Goal: Information Seeking & Learning: Check status

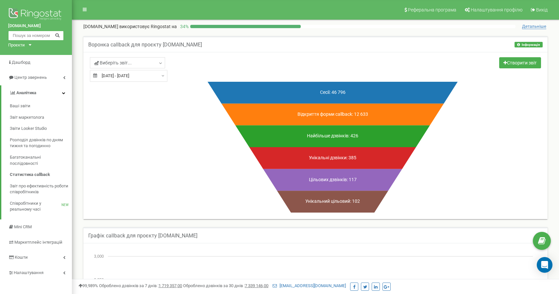
click at [35, 33] on input "text" at bounding box center [36, 36] width 56 height 10
paste input "380967320534"
type input "380967320534"
click at [58, 36] on icon at bounding box center [57, 35] width 5 height 4
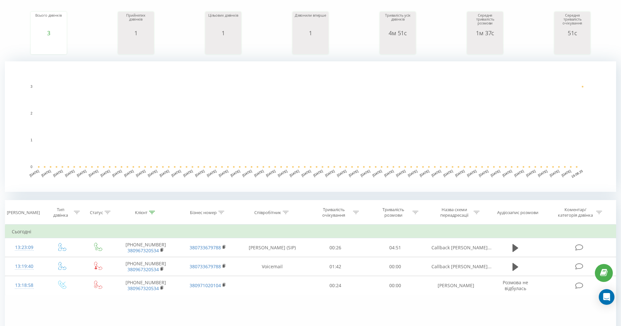
scroll to position [110, 0]
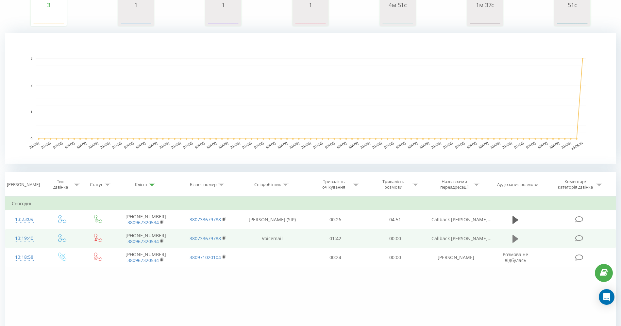
click at [515, 240] on icon at bounding box center [515, 239] width 6 height 8
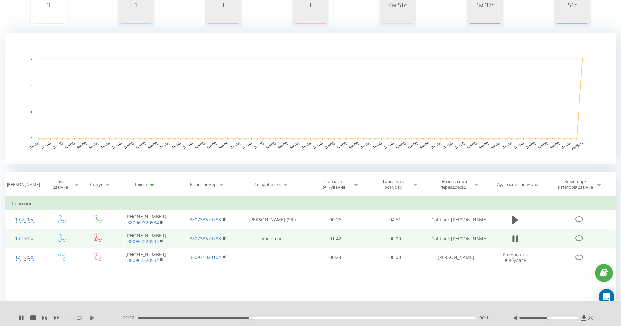
click at [388, 317] on div "00:11" at bounding box center [307, 318] width 339 height 2
click at [413, 317] on div "00:27" at bounding box center [307, 318] width 339 height 2
click at [437, 319] on div "00:29" at bounding box center [307, 318] width 339 height 2
click at [450, 319] on div "00:31" at bounding box center [307, 318] width 339 height 2
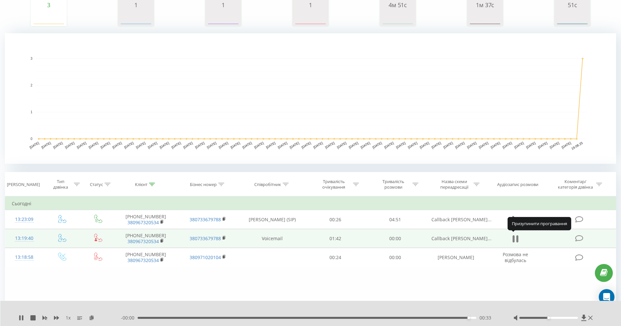
click at [514, 238] on icon at bounding box center [514, 239] width 2 height 7
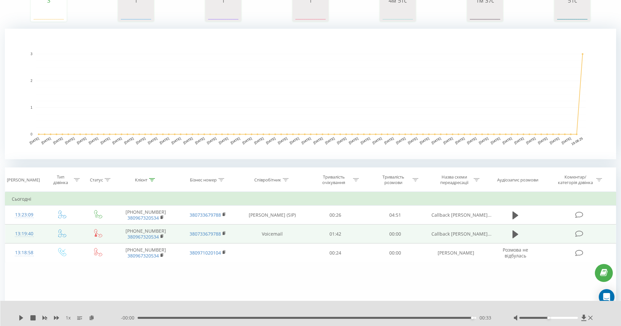
scroll to position [86, 0]
